Goal: Register for event/course

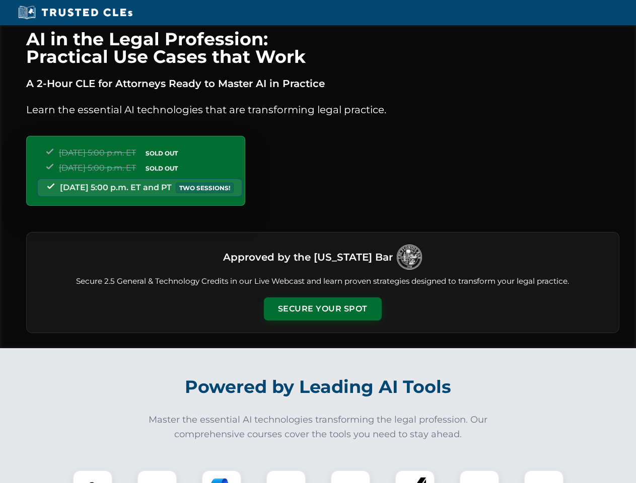
click at [322, 309] on button "Secure Your Spot" at bounding box center [323, 309] width 118 height 23
click at [93, 477] on img at bounding box center [92, 490] width 29 height 29
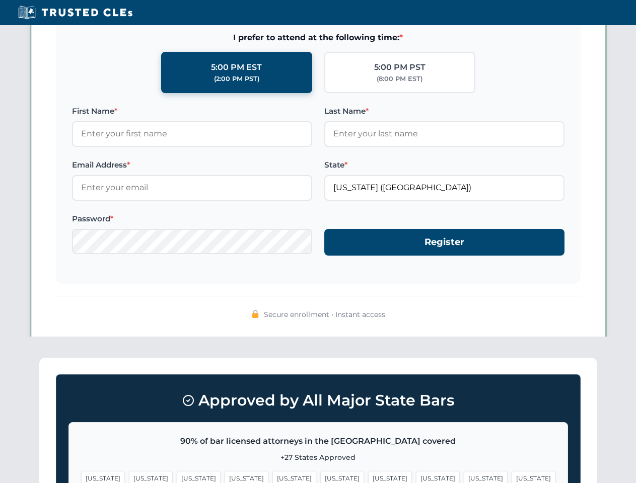
click at [368, 477] on span "[US_STATE]" at bounding box center [390, 478] width 44 height 15
click at [464, 477] on span "[US_STATE]" at bounding box center [486, 478] width 44 height 15
